Goal: Check status: Check status

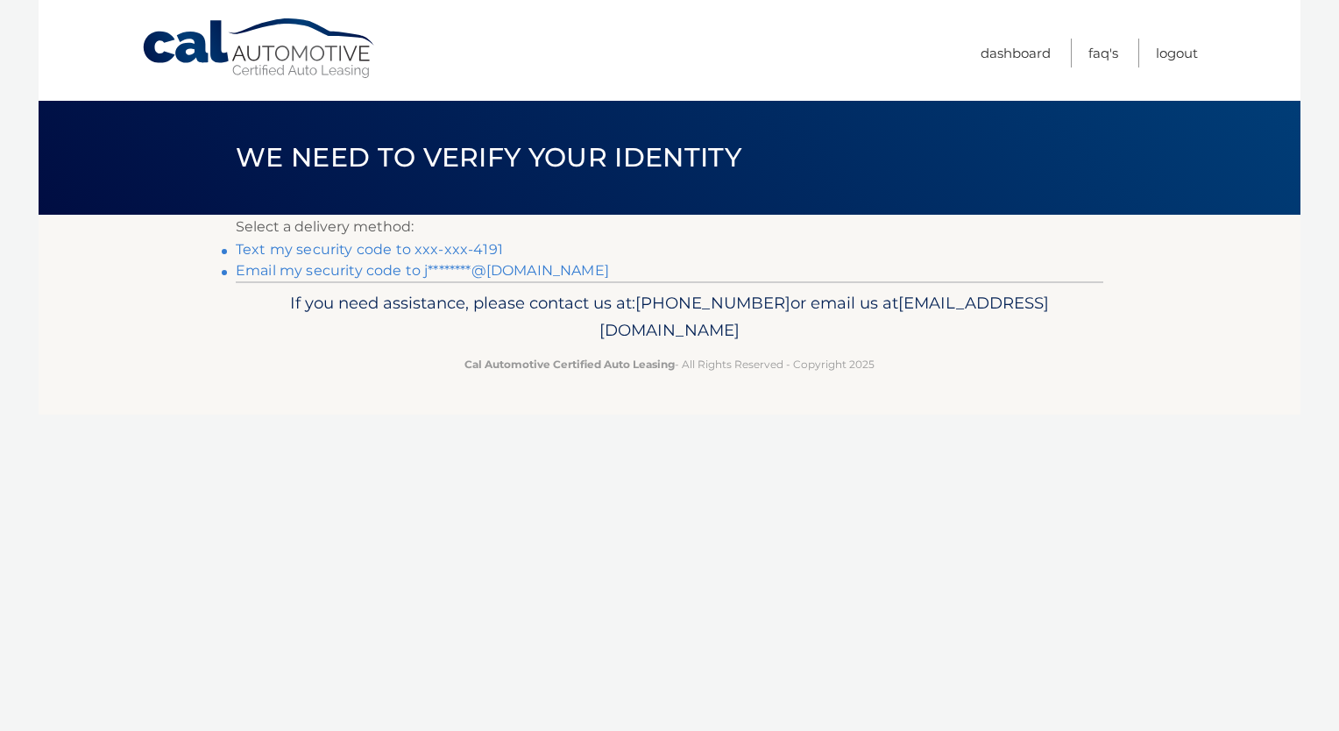
click at [534, 270] on link "Email my security code to j********@[DOMAIN_NAME]" at bounding box center [422, 270] width 373 height 17
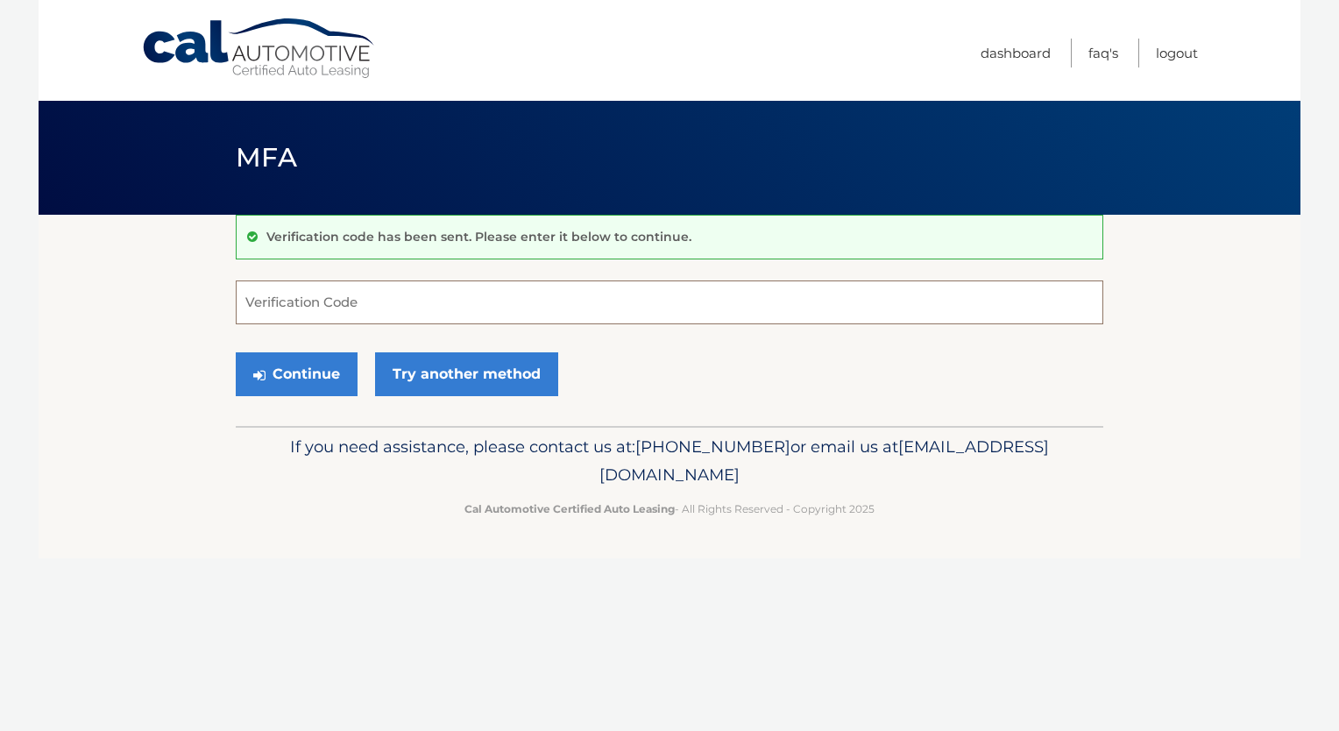
click at [383, 299] on input "Verification Code" at bounding box center [670, 303] width 868 height 44
type input "041587"
click at [333, 366] on button "Continue" at bounding box center [297, 374] width 122 height 44
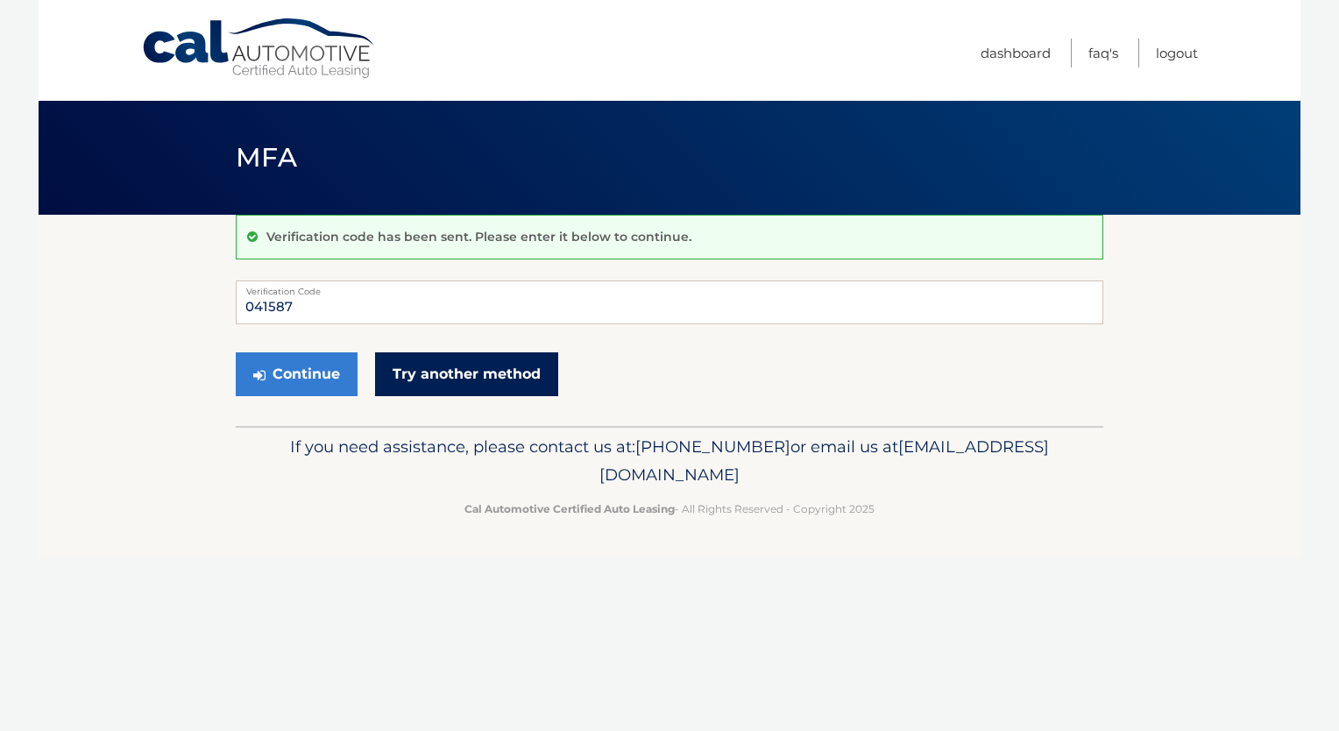
click at [431, 381] on link "Try another method" at bounding box center [466, 374] width 183 height 44
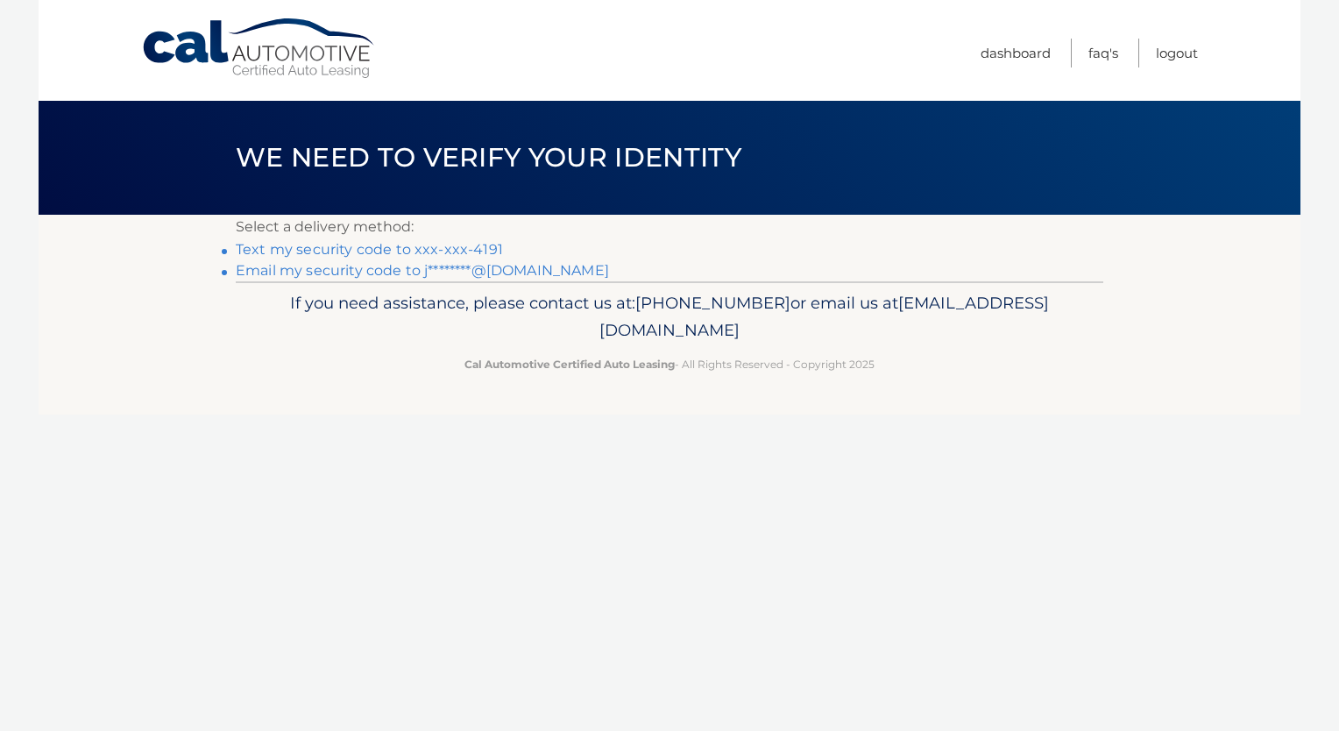
click at [387, 245] on link "Text my security code to xxx-xxx-4191" at bounding box center [369, 249] width 267 height 17
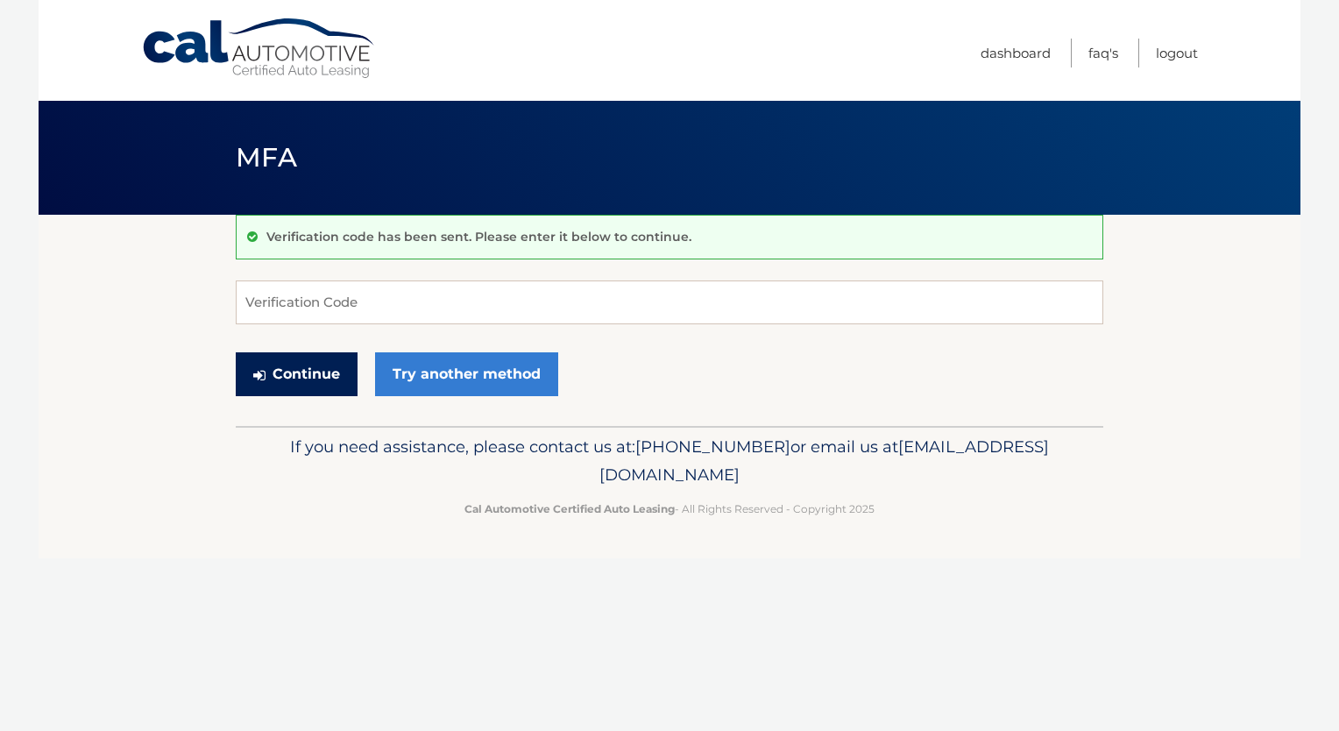
click at [316, 381] on button "Continue" at bounding box center [297, 374] width 122 height 44
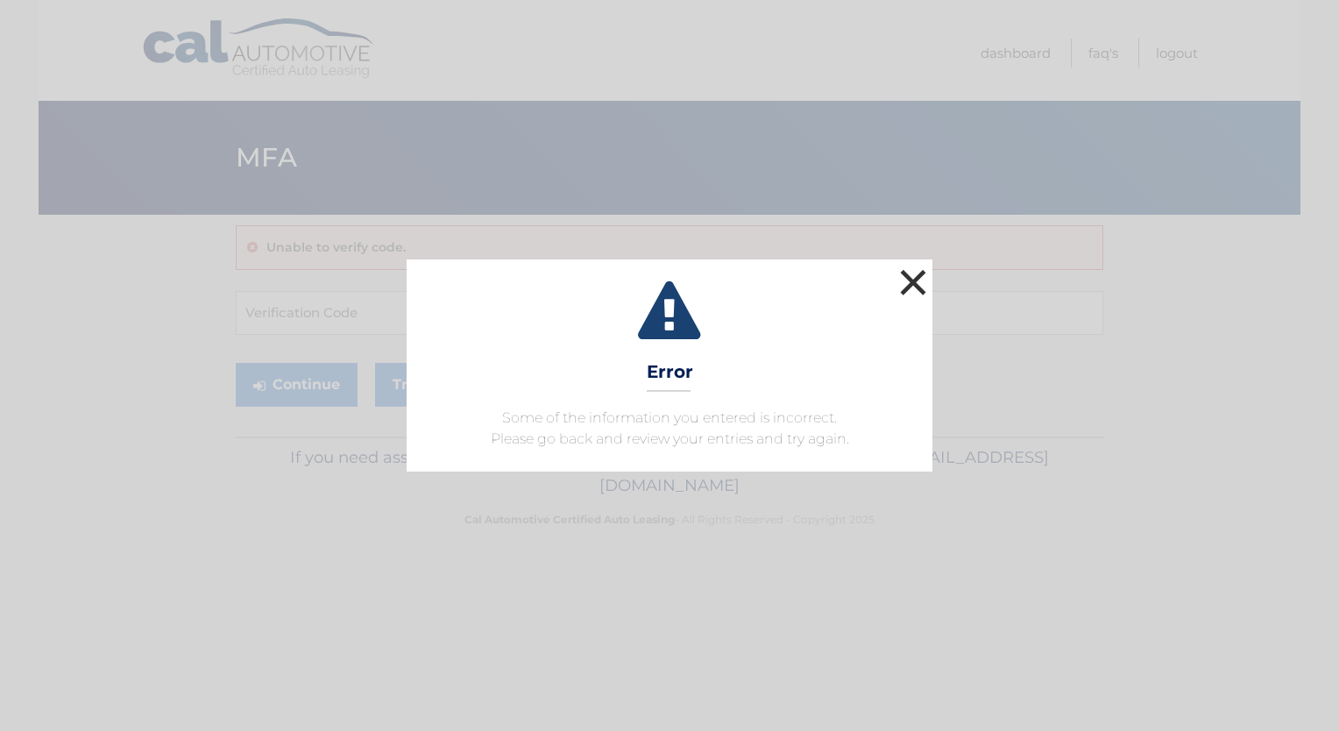
click at [911, 275] on button "×" at bounding box center [913, 282] width 35 height 35
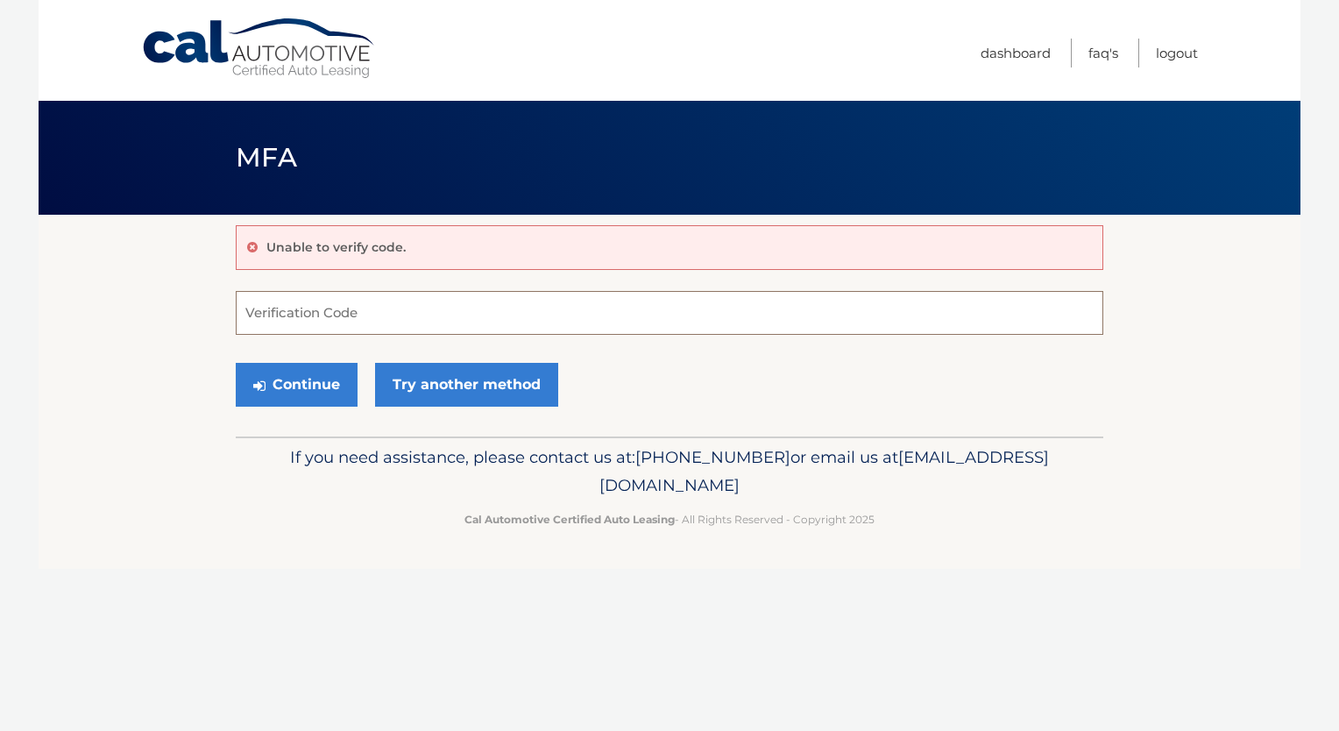
click at [405, 315] on input "Verification Code" at bounding box center [670, 313] width 868 height 44
click at [351, 316] on input "Verification Code" at bounding box center [670, 313] width 868 height 44
type input "730328"
click at [302, 406] on div "Continue Try another method" at bounding box center [670, 386] width 868 height 60
click at [302, 391] on button "Continue" at bounding box center [297, 385] width 122 height 44
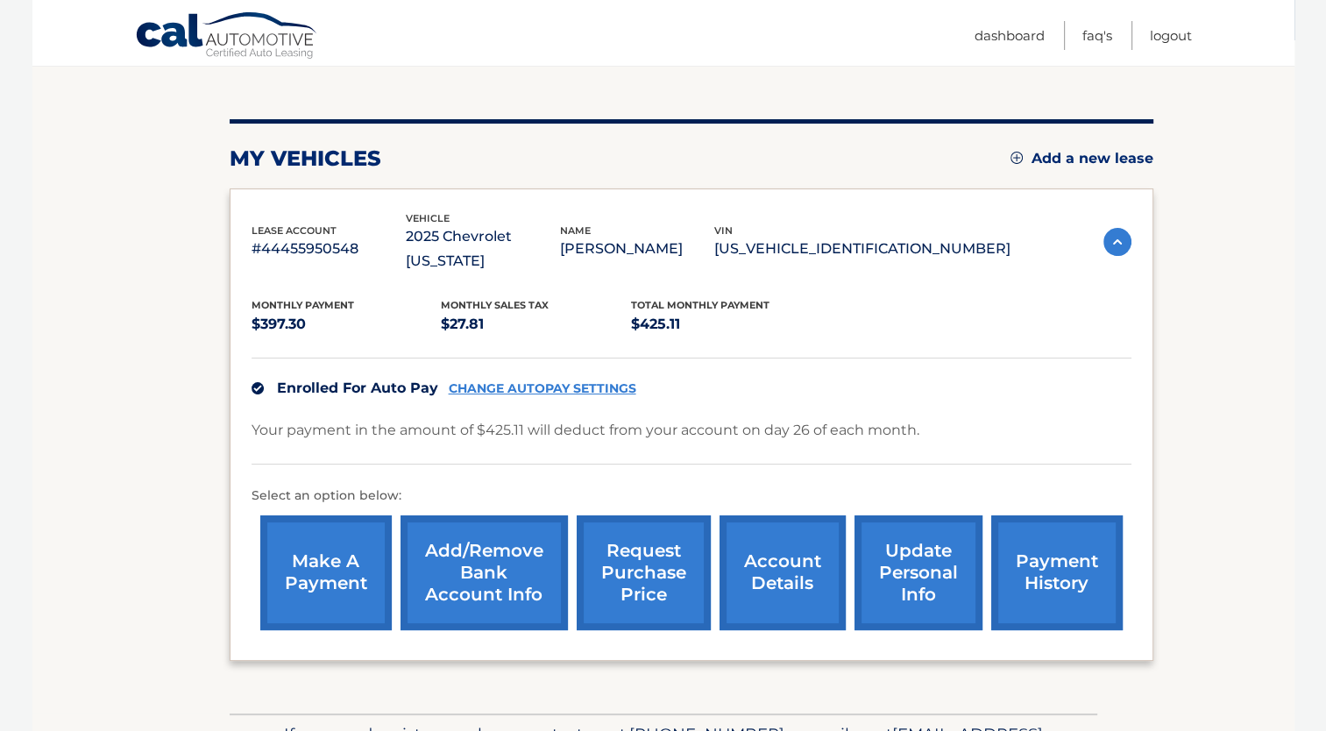
scroll to position [262, 0]
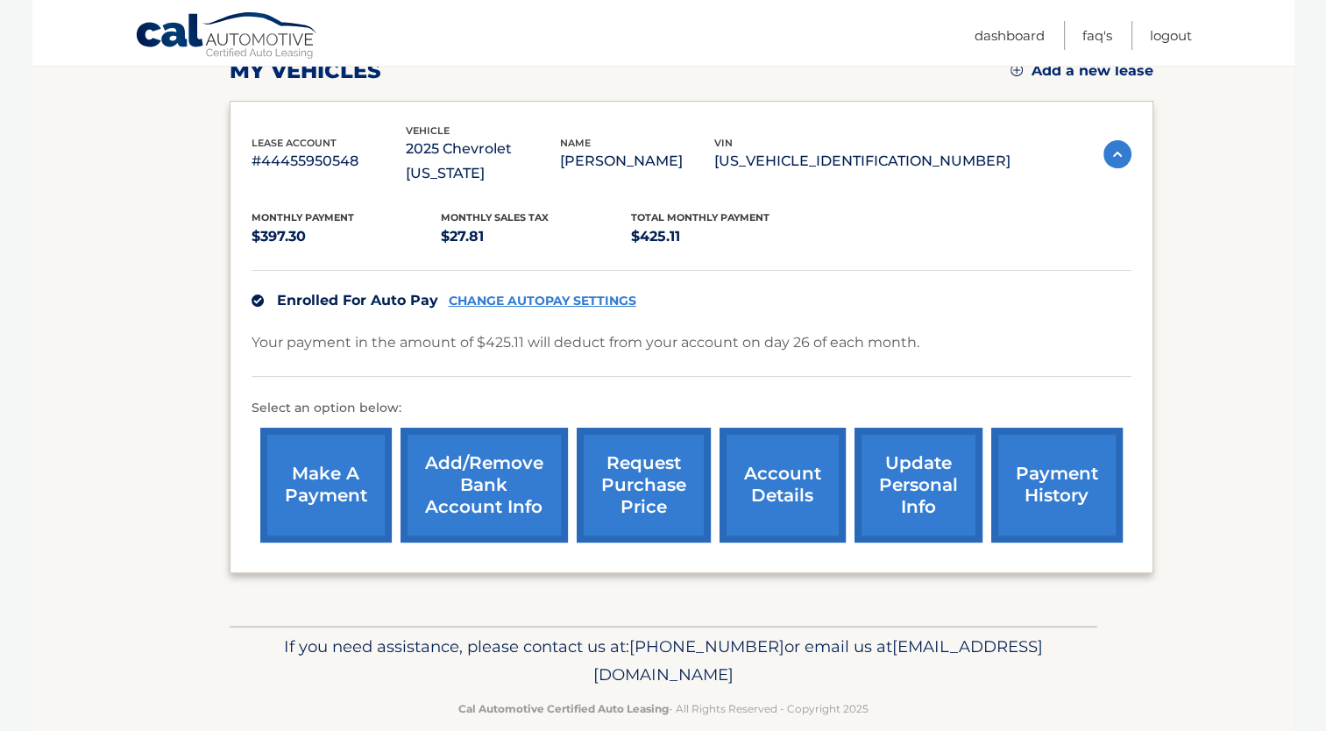
click at [1052, 464] on link "payment history" at bounding box center [1056, 485] width 131 height 115
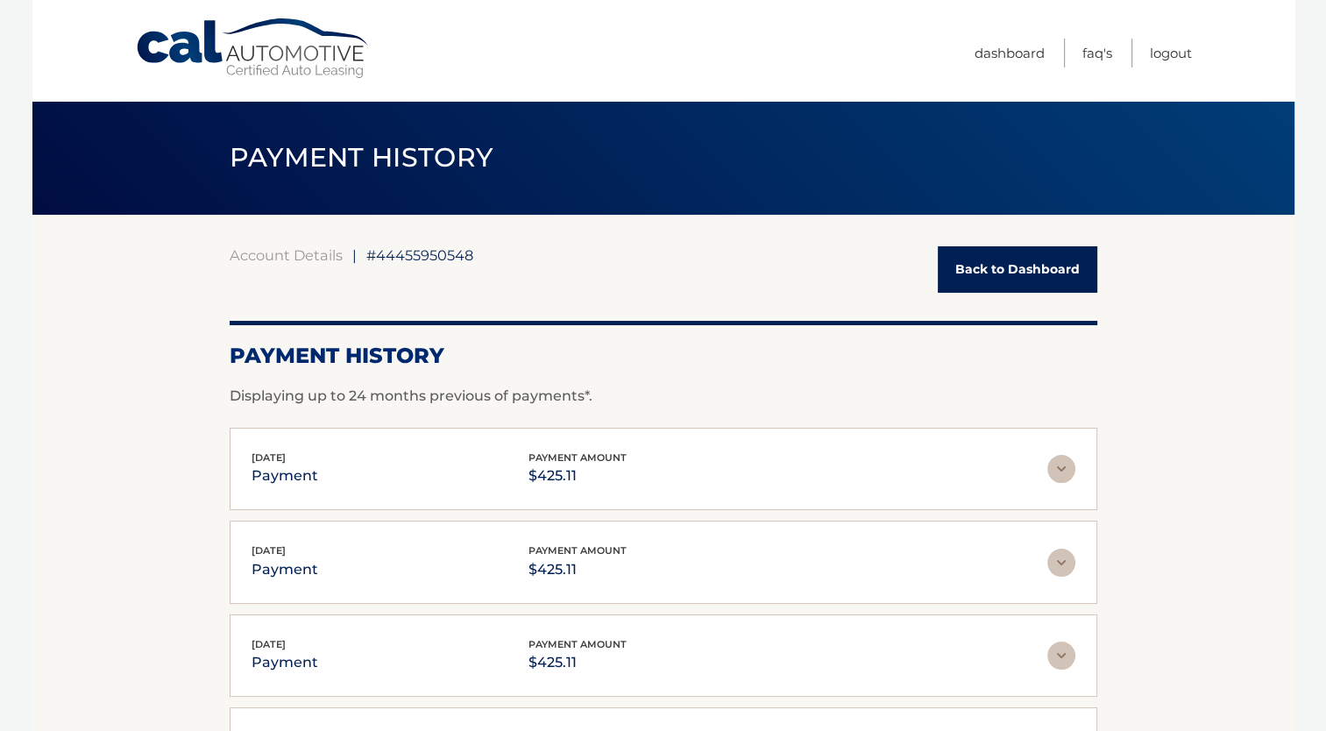
click at [1051, 465] on img at bounding box center [1062, 469] width 28 height 28
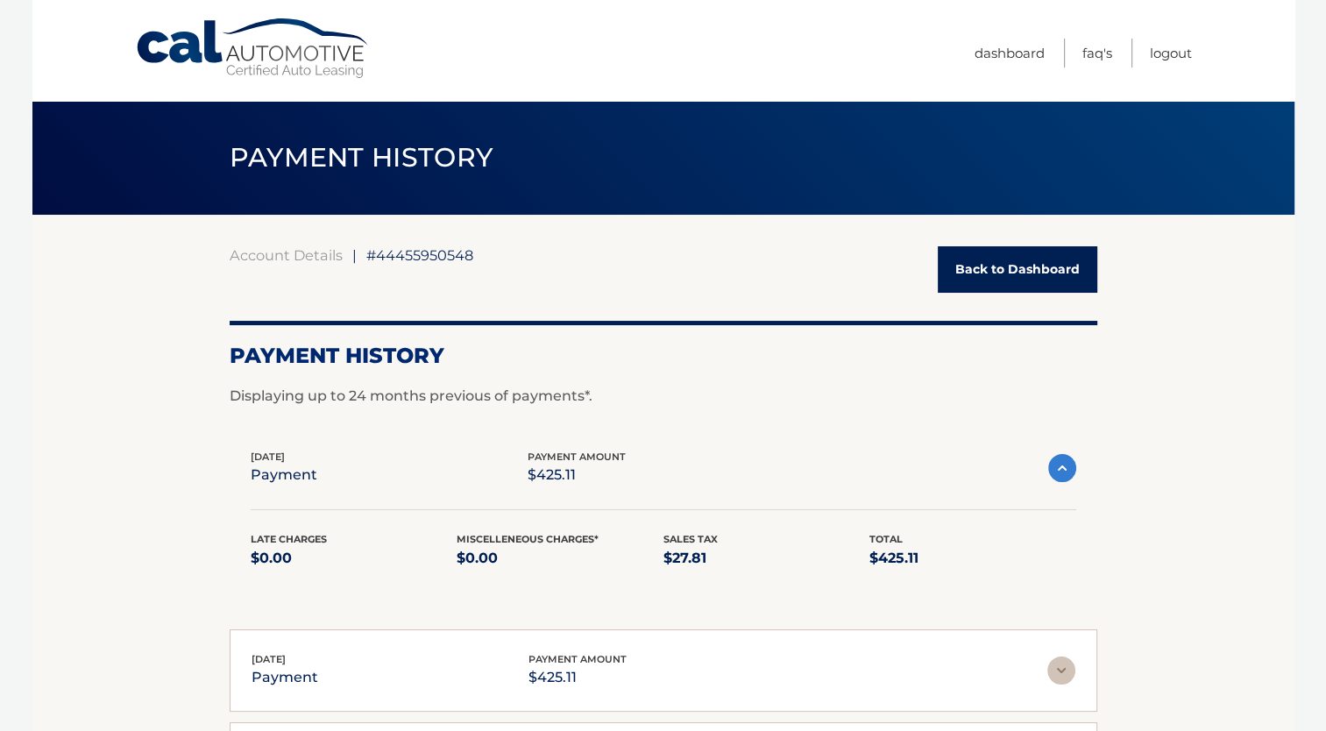
click at [1055, 469] on img at bounding box center [1062, 468] width 28 height 28
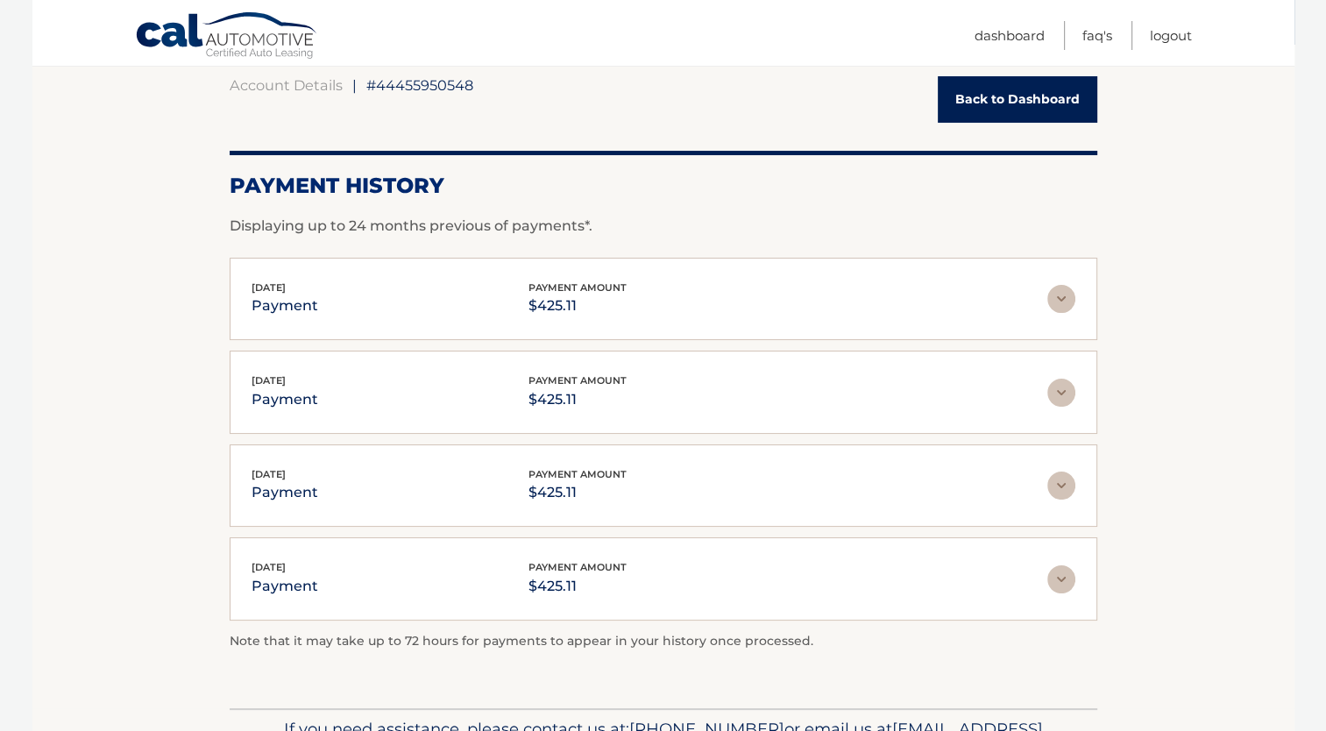
scroll to position [101, 0]
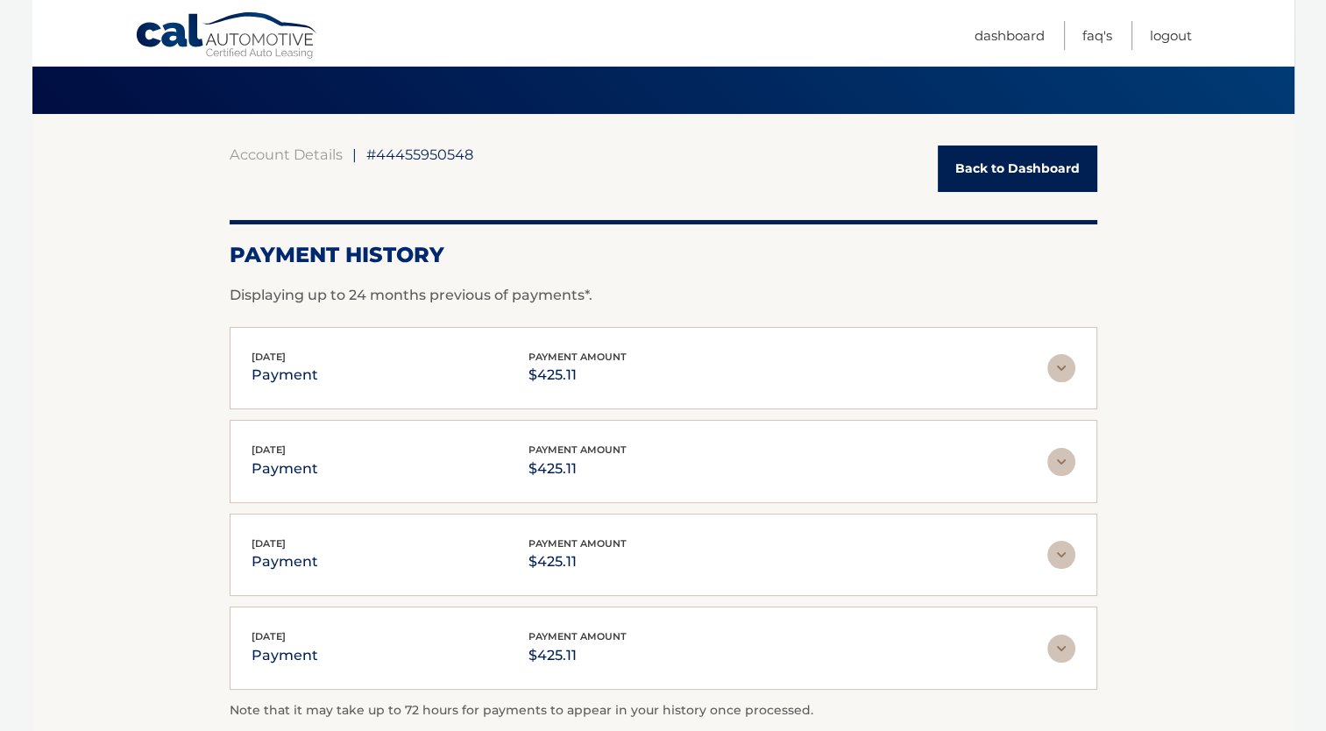
click at [1021, 170] on link "Back to Dashboard" at bounding box center [1018, 169] width 160 height 46
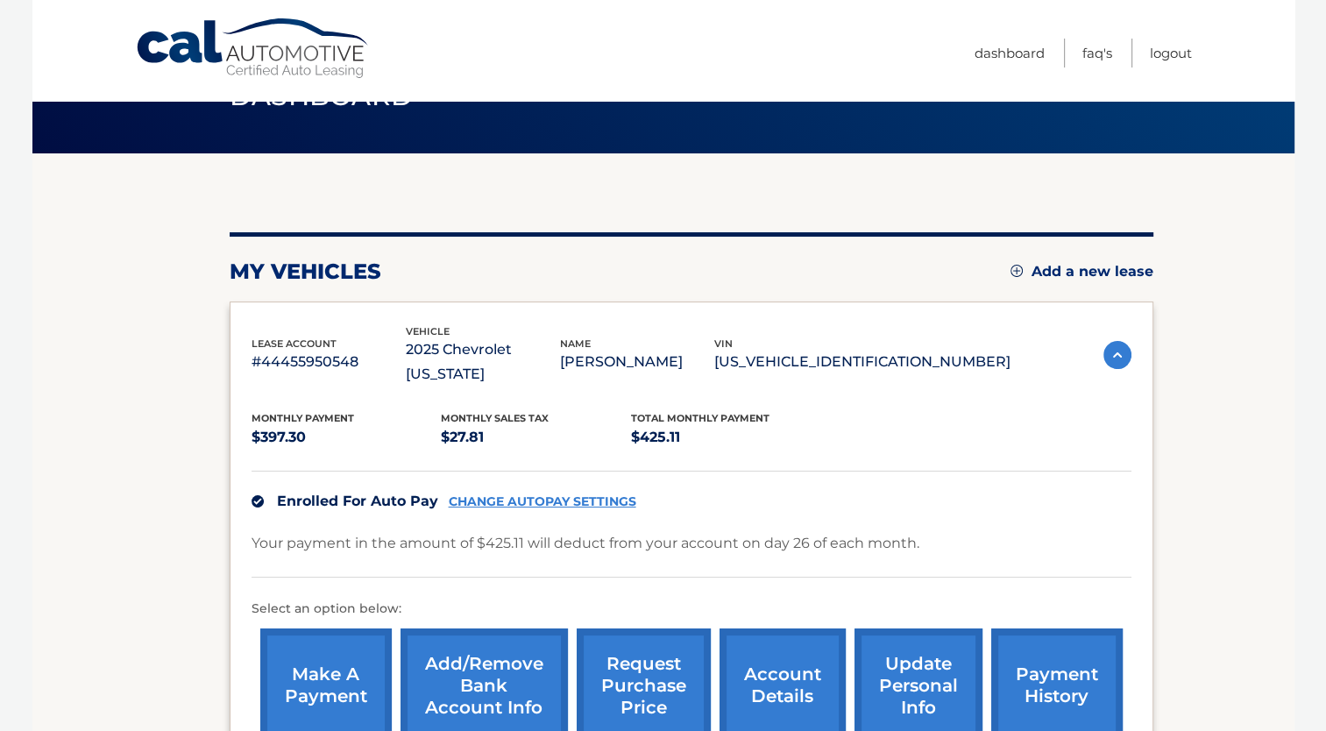
scroll to position [175, 0]
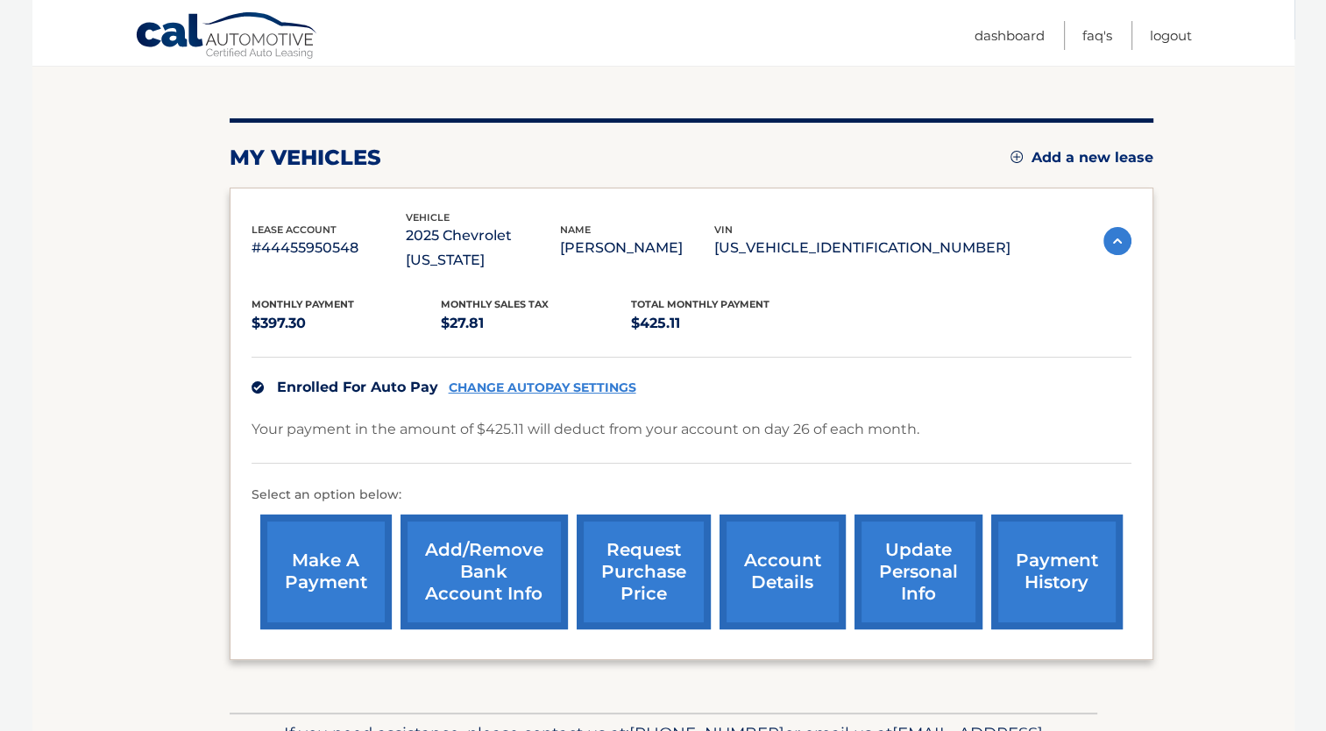
click at [765, 545] on link "account details" at bounding box center [783, 572] width 126 height 115
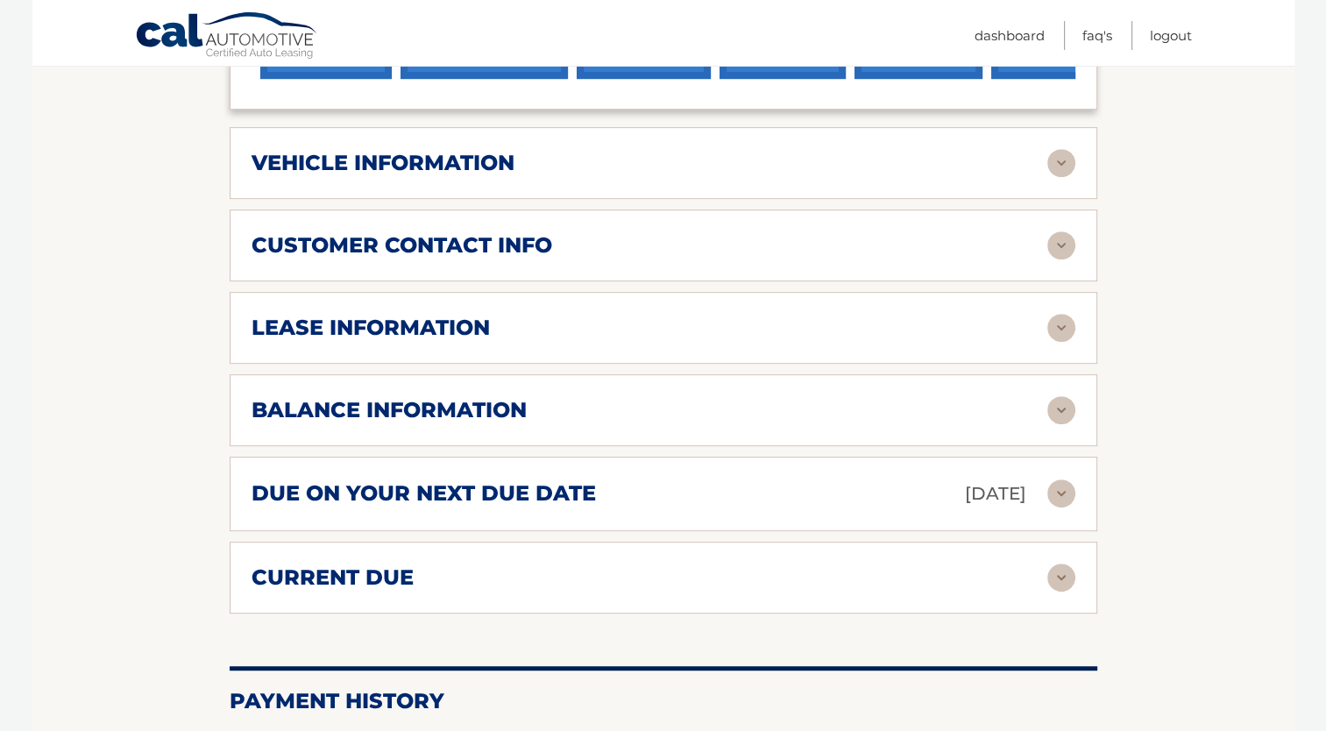
scroll to position [789, 0]
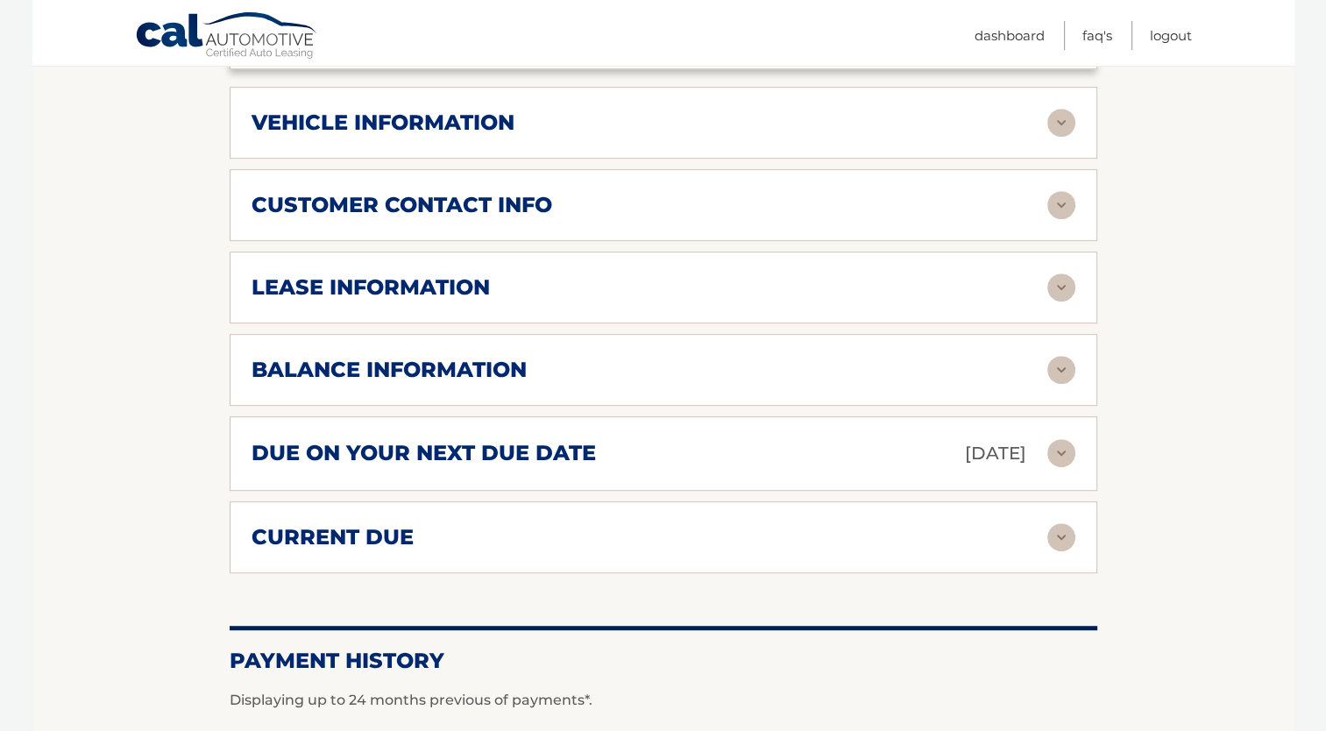
click at [1065, 356] on img at bounding box center [1062, 370] width 28 height 28
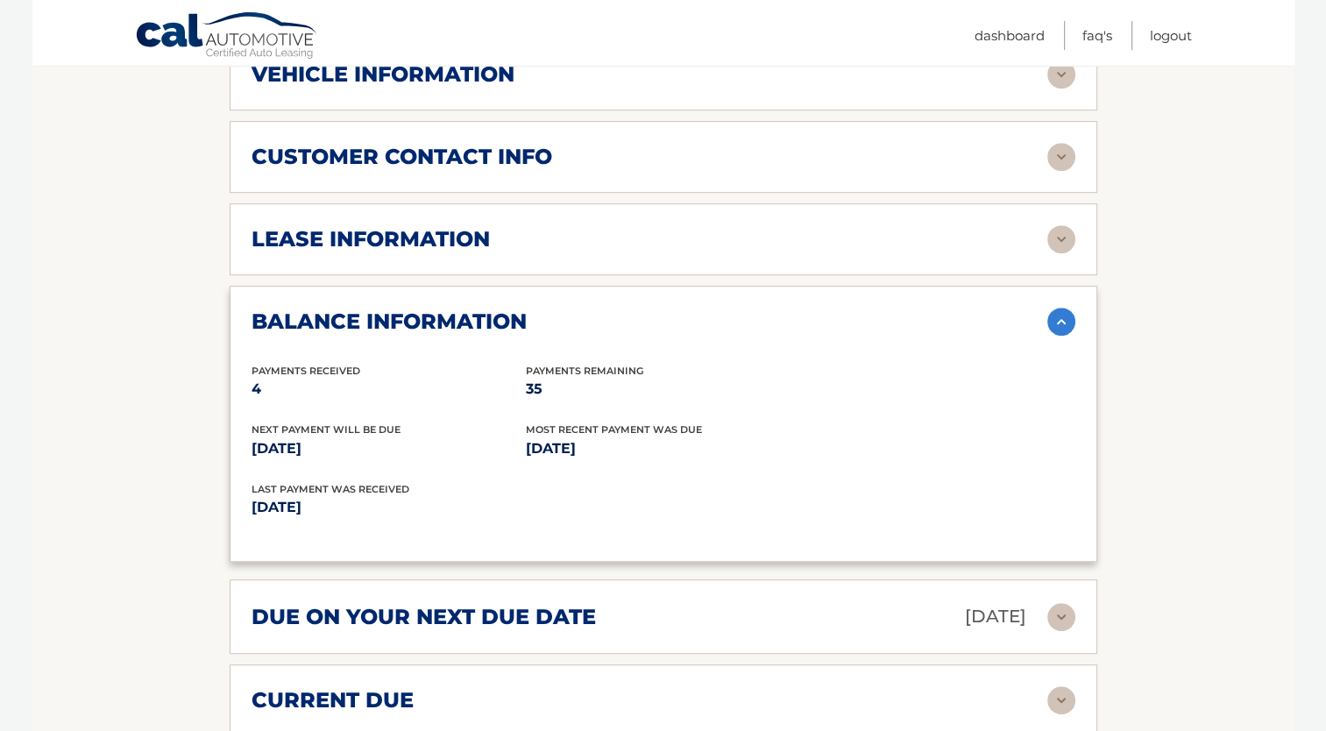
scroll to position [877, 0]
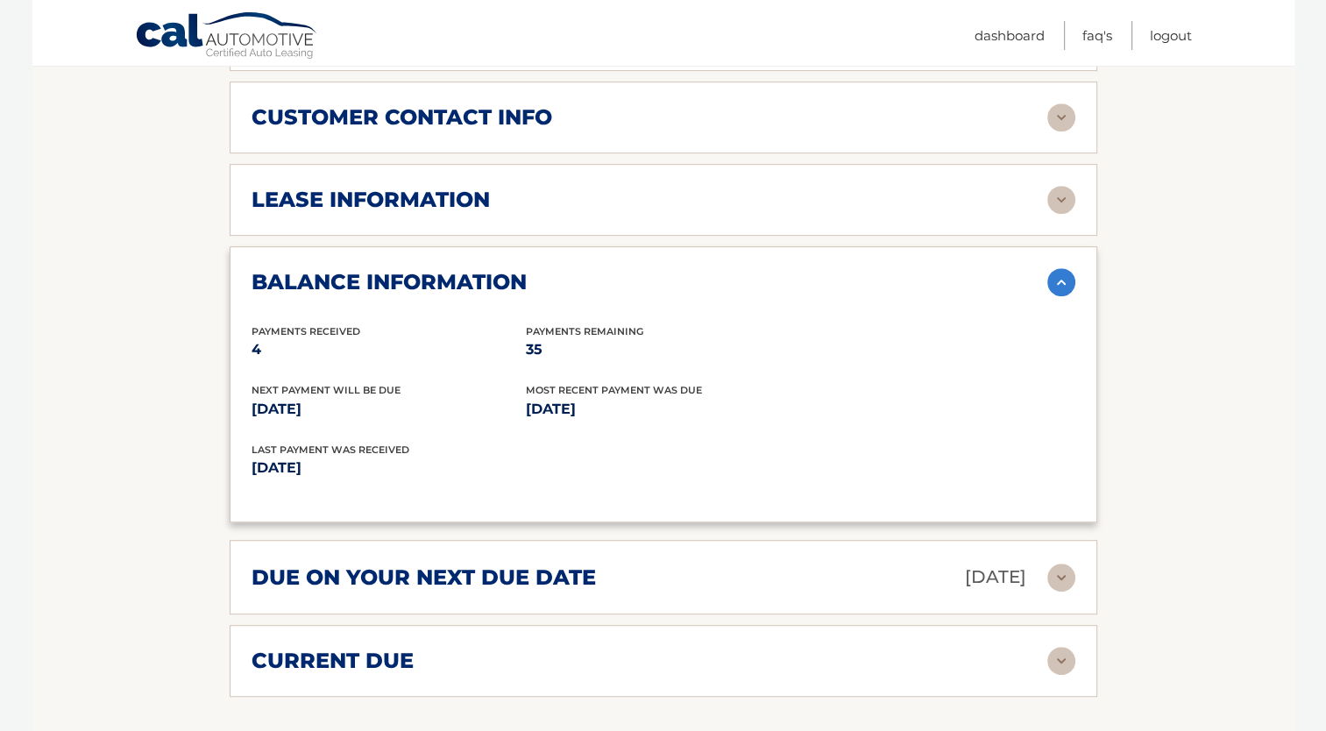
click at [1062, 268] on img at bounding box center [1062, 282] width 28 height 28
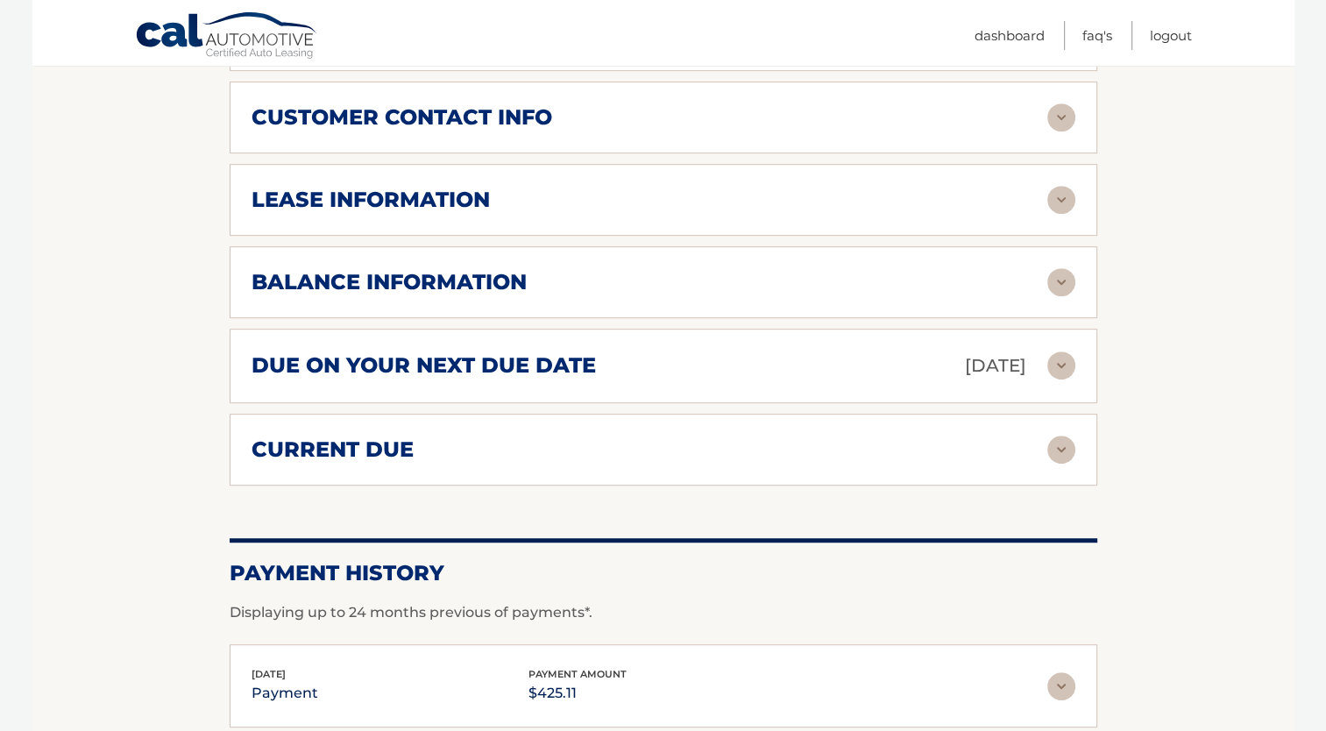
click at [1066, 436] on img at bounding box center [1062, 450] width 28 height 28
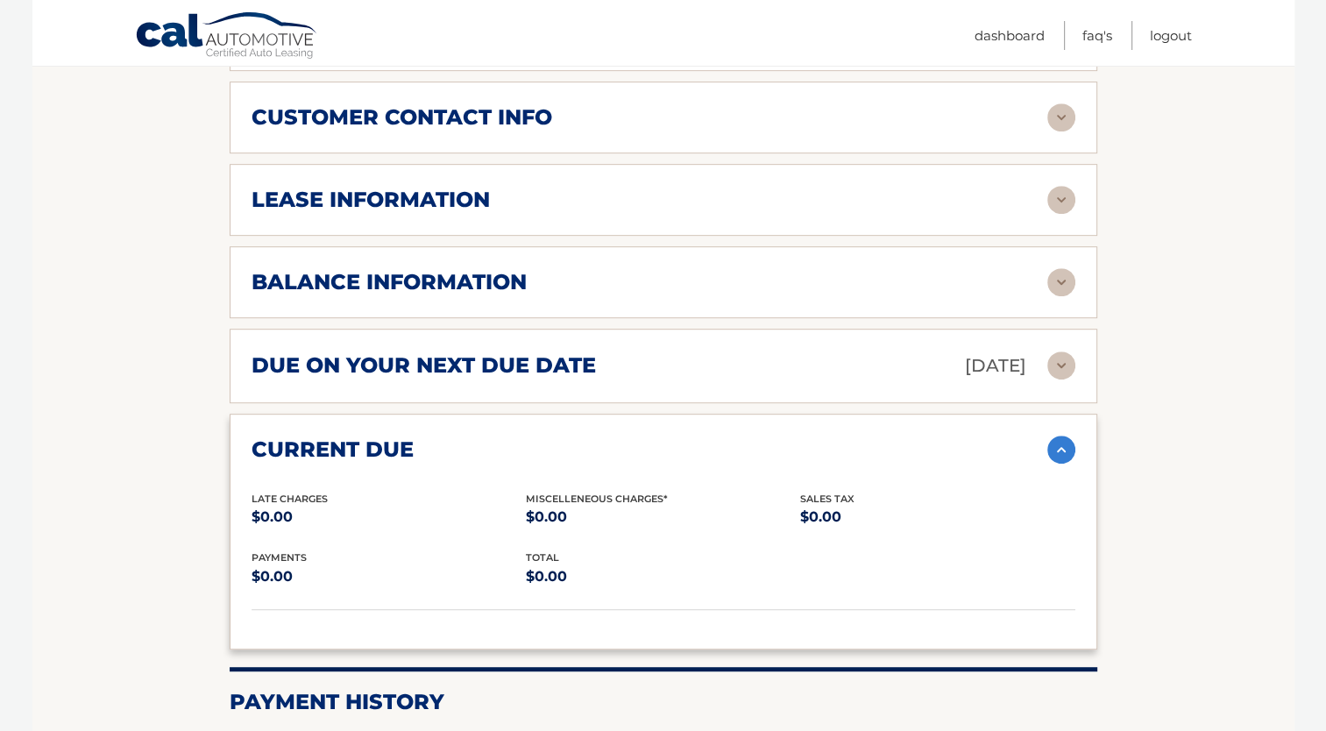
drag, startPoint x: 1050, startPoint y: 423, endPoint x: 1034, endPoint y: 433, distance: 18.5
click at [1049, 436] on img at bounding box center [1062, 450] width 28 height 28
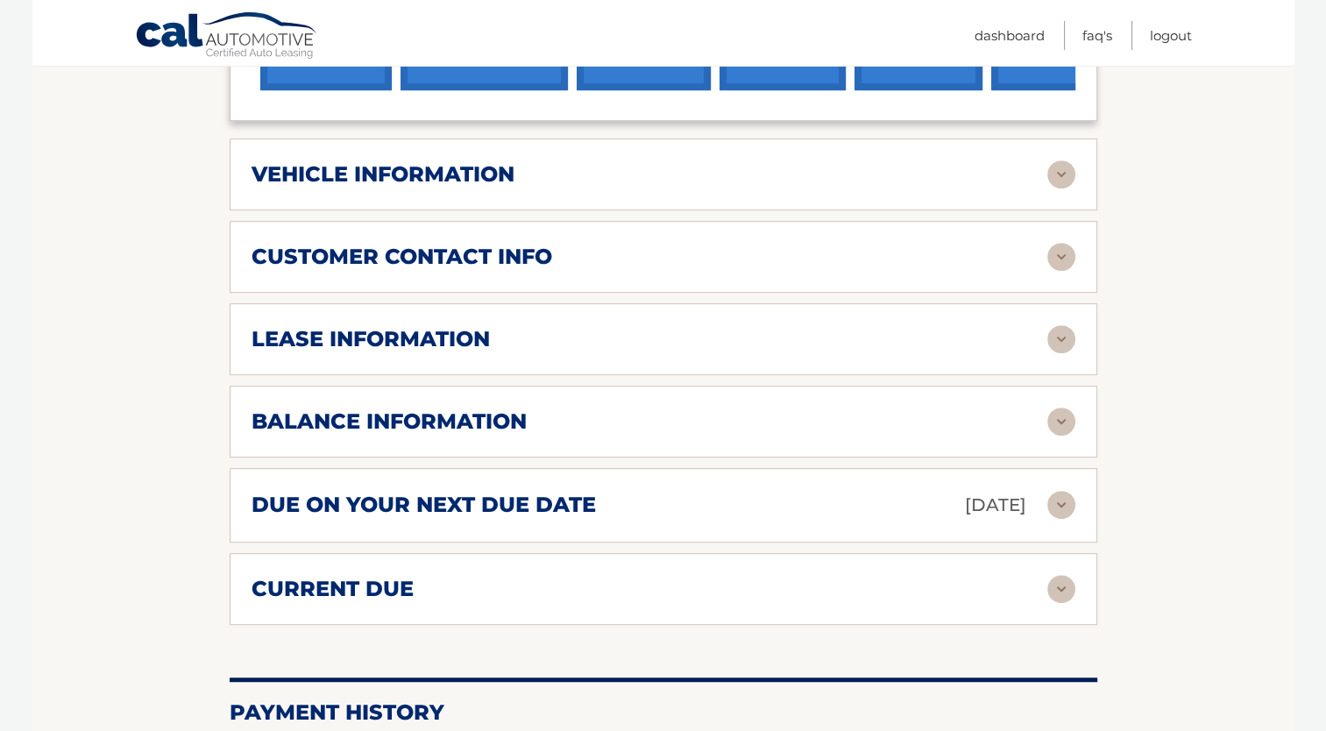
scroll to position [701, 0]
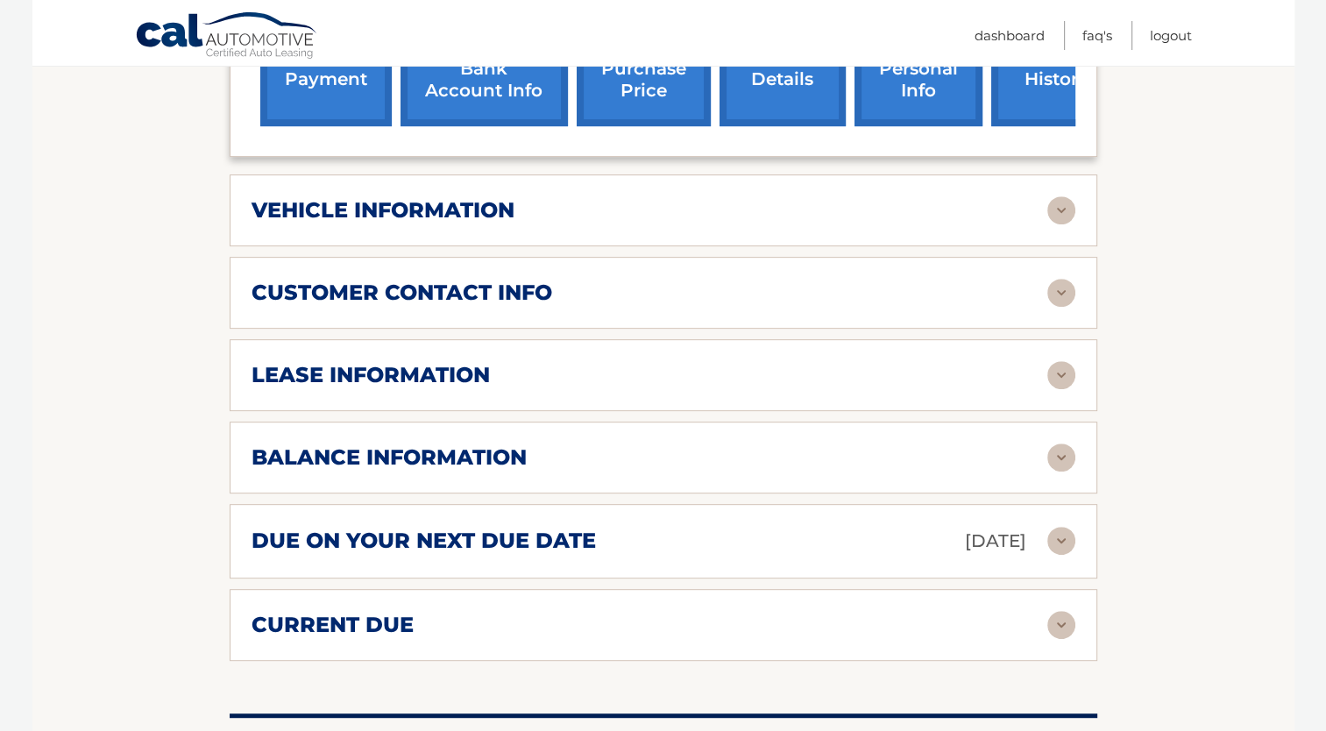
click at [1050, 361] on img at bounding box center [1062, 375] width 28 height 28
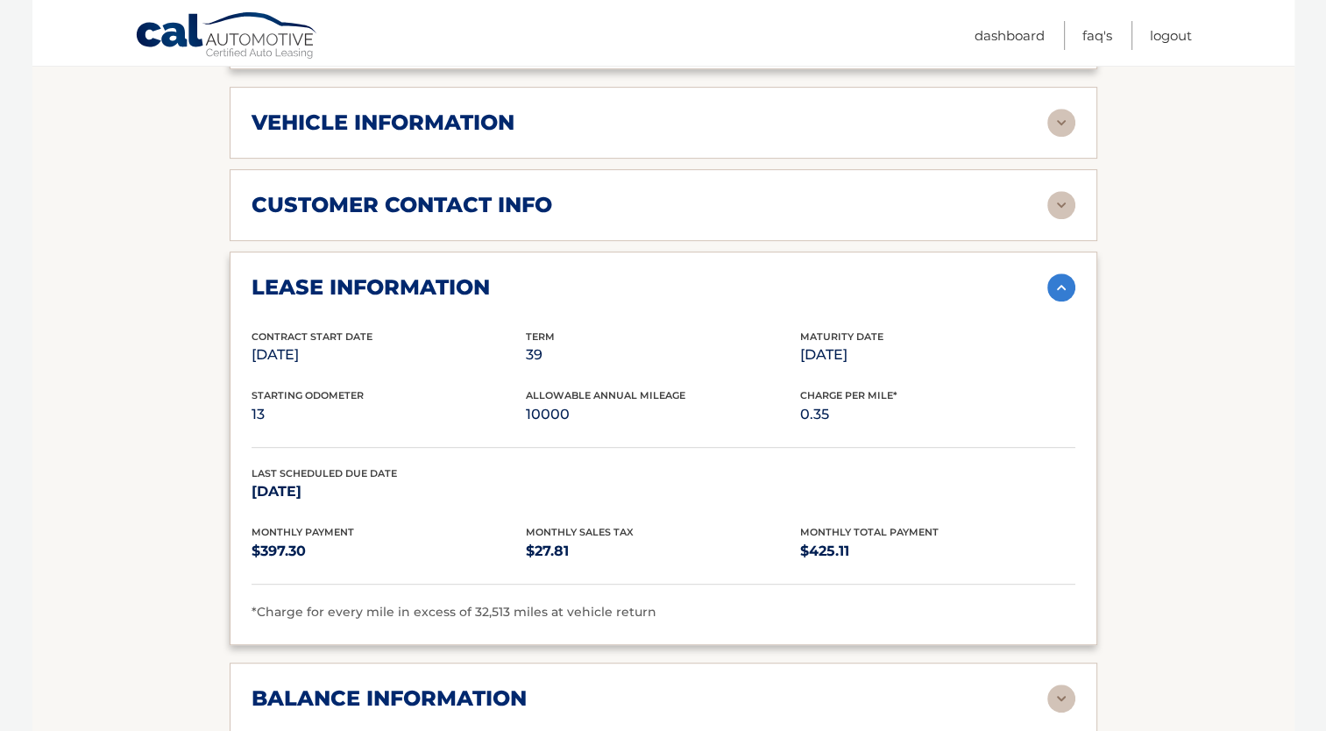
scroll to position [789, 0]
click at [1065, 274] on img at bounding box center [1062, 288] width 28 height 28
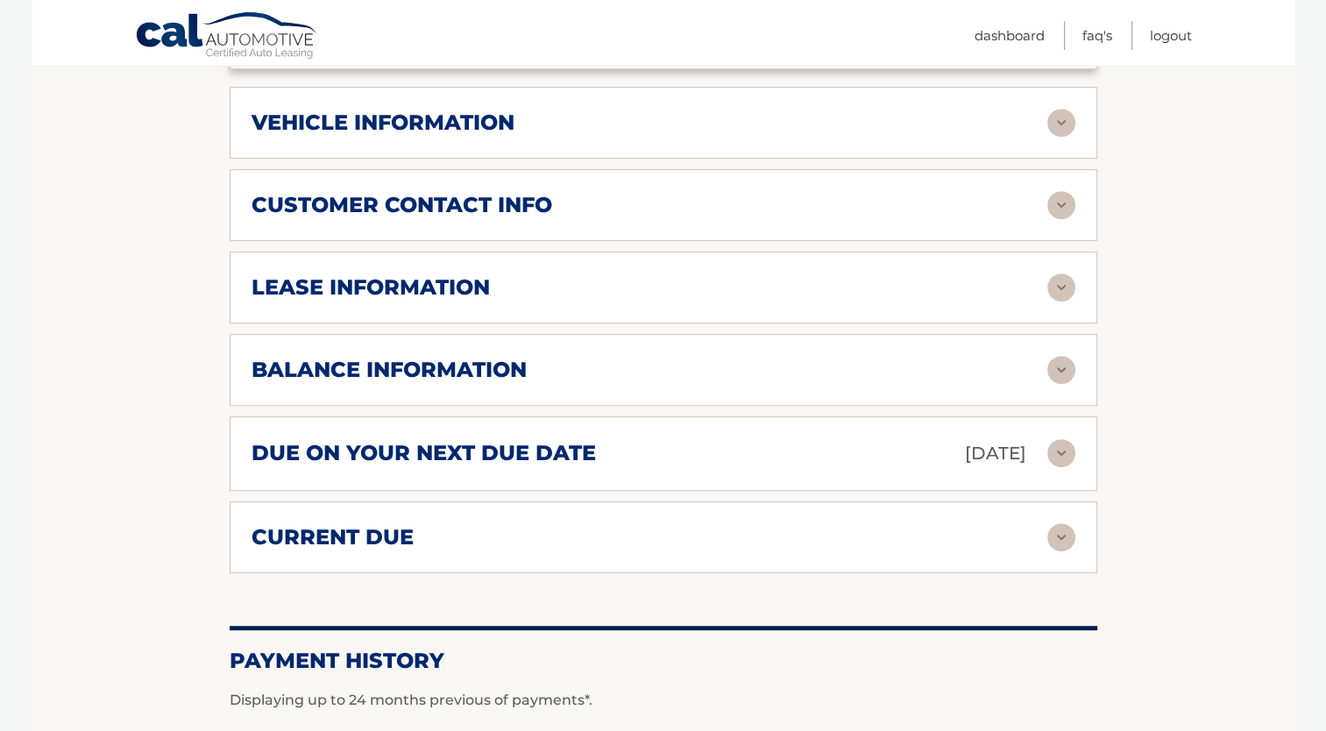
click at [1059, 356] on img at bounding box center [1062, 370] width 28 height 28
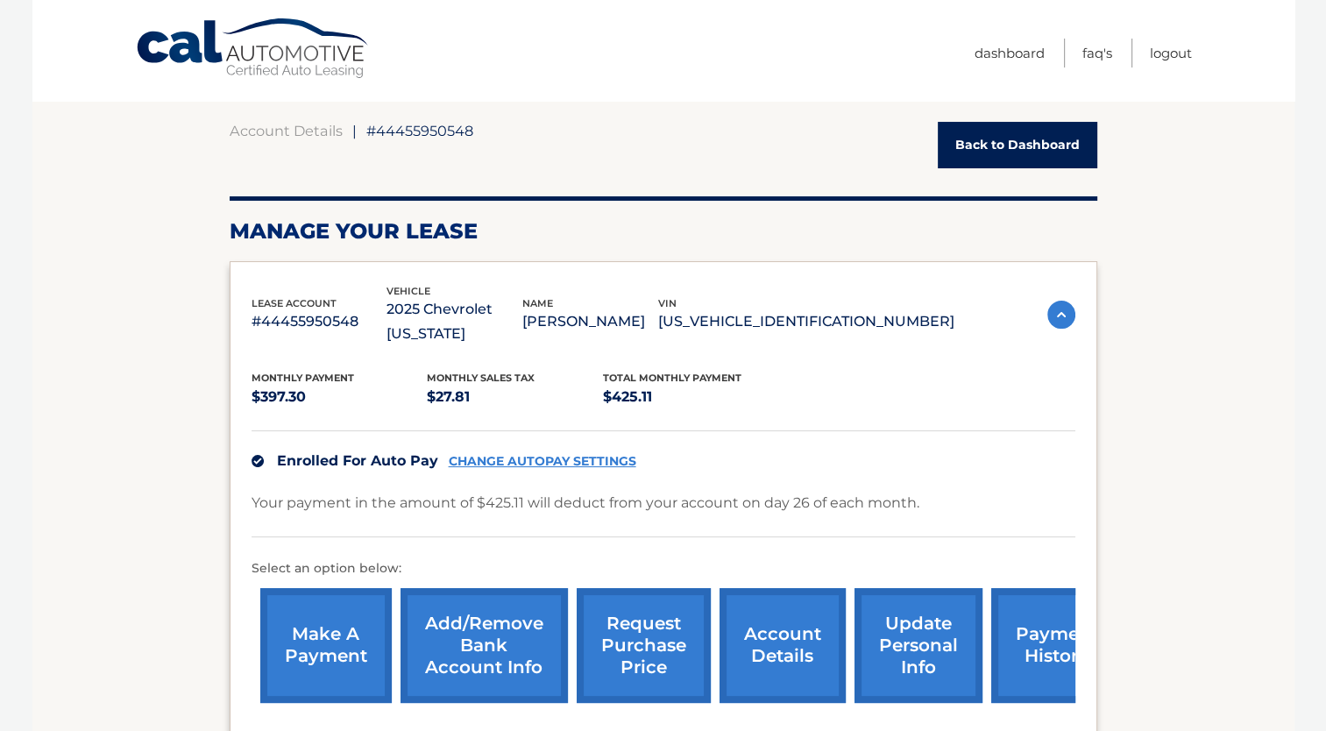
scroll to position [0, 0]
